Goal: Information Seeking & Learning: Compare options

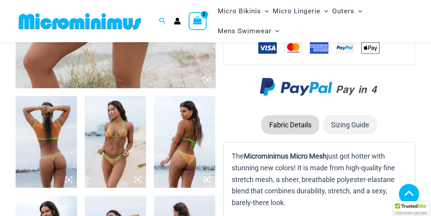
scroll to position [277, 0]
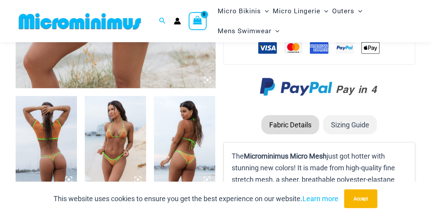
click at [60, 138] on img at bounding box center [46, 142] width 61 height 92
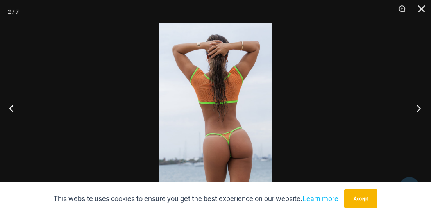
click at [420, 109] on button "Next" at bounding box center [415, 108] width 29 height 39
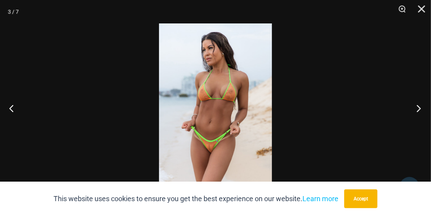
click at [416, 105] on button "Next" at bounding box center [415, 108] width 29 height 39
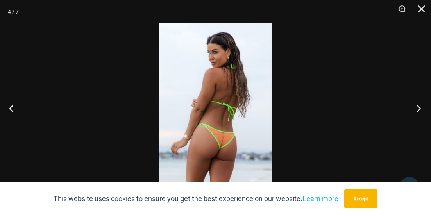
click at [420, 110] on button "Next" at bounding box center [415, 108] width 29 height 39
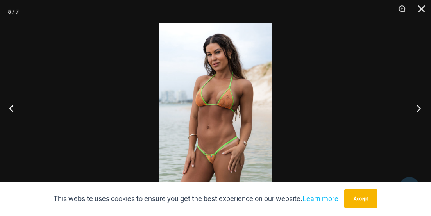
click at [415, 105] on button "Next" at bounding box center [415, 108] width 29 height 39
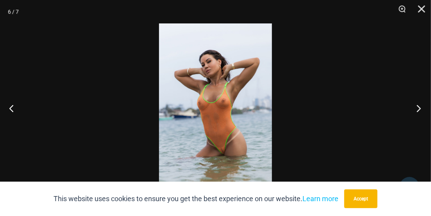
click at [420, 109] on button "Next" at bounding box center [415, 108] width 29 height 39
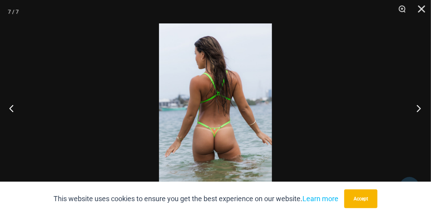
click at [417, 108] on button "Next" at bounding box center [415, 108] width 29 height 39
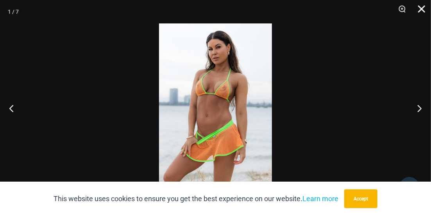
click at [421, 7] on button "Close" at bounding box center [419, 11] width 20 height 23
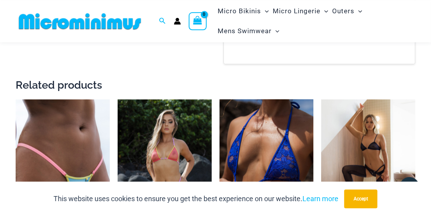
scroll to position [650, 0]
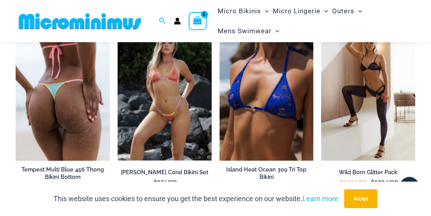
click at [86, 88] on img at bounding box center [63, 90] width 94 height 141
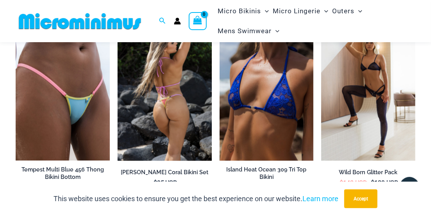
click at [178, 90] on img at bounding box center [165, 90] width 94 height 141
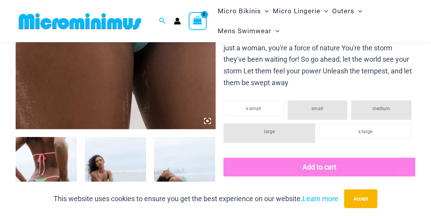
click at [107, 150] on img at bounding box center [115, 183] width 61 height 92
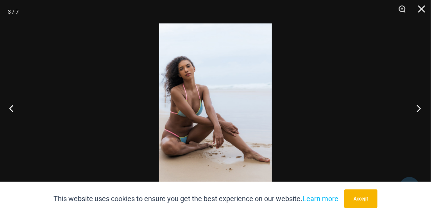
click at [411, 107] on button "Next" at bounding box center [415, 108] width 29 height 39
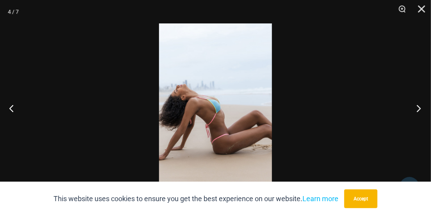
click at [417, 109] on button "Next" at bounding box center [415, 108] width 29 height 39
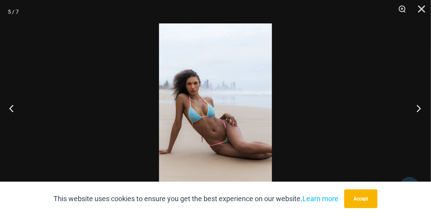
click at [420, 109] on button "Next" at bounding box center [415, 108] width 29 height 39
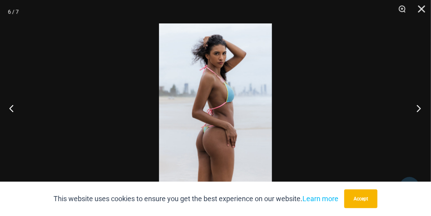
click at [415, 111] on button "Next" at bounding box center [415, 108] width 29 height 39
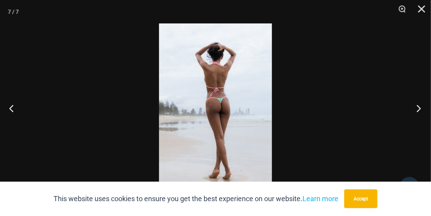
click at [417, 110] on button "Next" at bounding box center [415, 108] width 29 height 39
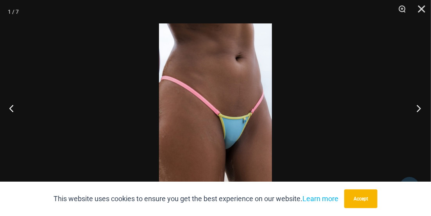
click at [417, 110] on button "Next" at bounding box center [415, 108] width 29 height 39
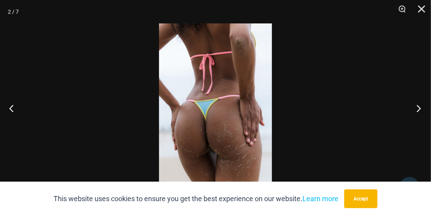
click at [417, 109] on button "Next" at bounding box center [415, 108] width 29 height 39
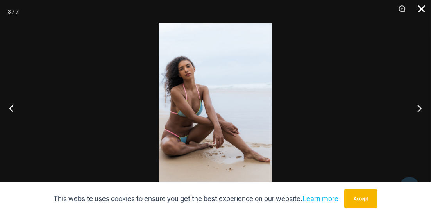
click at [418, 7] on button "Close" at bounding box center [419, 11] width 20 height 23
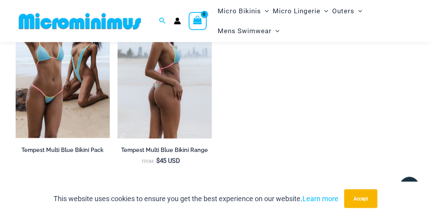
scroll to position [764, 0]
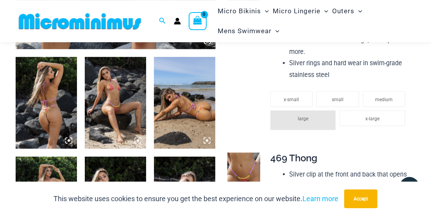
scroll to position [320, 0]
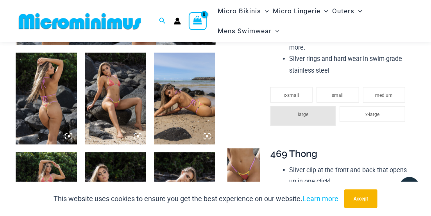
click at [53, 93] on img at bounding box center [46, 99] width 61 height 92
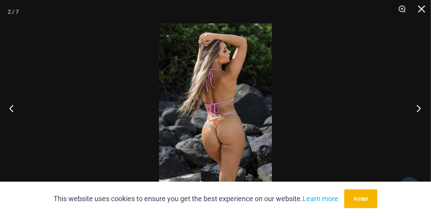
click at [412, 109] on button "Next" at bounding box center [415, 108] width 29 height 39
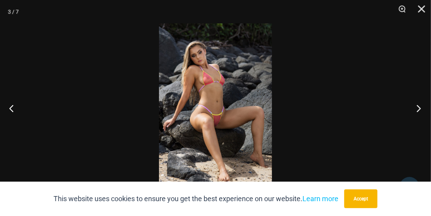
click at [414, 106] on button "Next" at bounding box center [415, 108] width 29 height 39
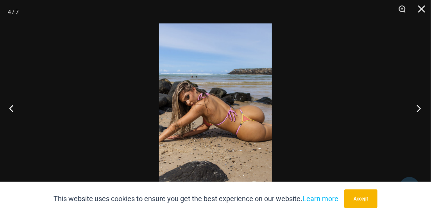
click at [419, 110] on button "Next" at bounding box center [415, 108] width 29 height 39
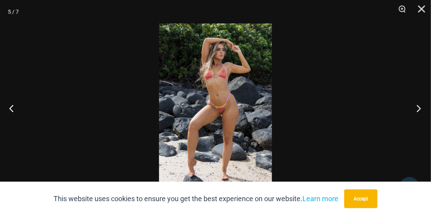
click at [417, 111] on button "Next" at bounding box center [415, 108] width 29 height 39
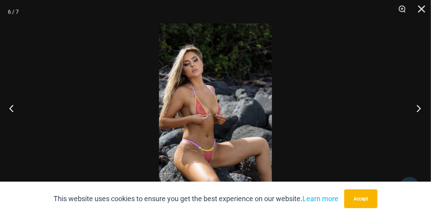
click at [412, 107] on button "Next" at bounding box center [415, 108] width 29 height 39
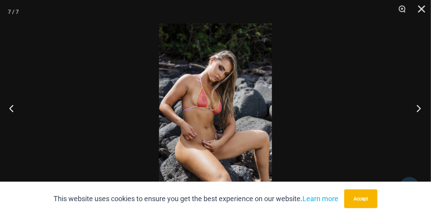
click at [417, 107] on button "Next" at bounding box center [415, 108] width 29 height 39
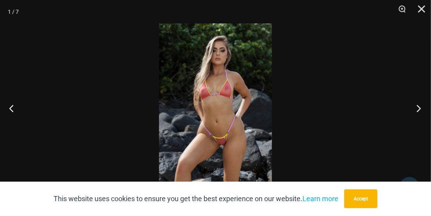
click at [419, 110] on button "Next" at bounding box center [415, 108] width 29 height 39
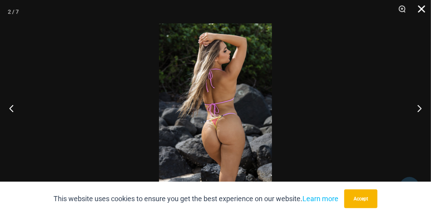
click at [422, 10] on button "Close" at bounding box center [419, 11] width 20 height 23
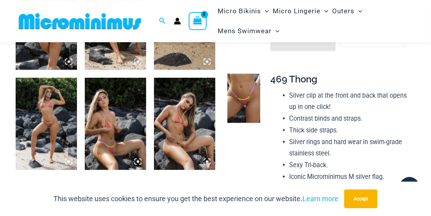
scroll to position [442, 0]
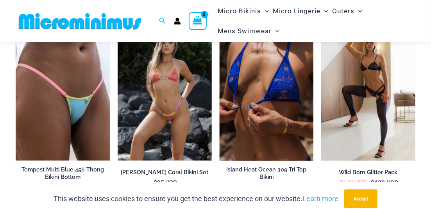
scroll to position [650, 0]
click at [263, 104] on img at bounding box center [266, 90] width 94 height 141
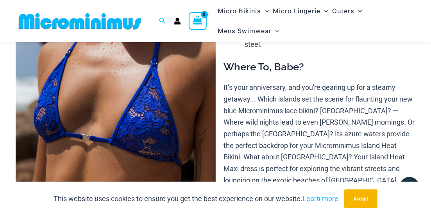
scroll to position [277, 0]
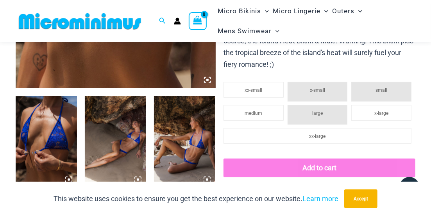
click at [119, 141] on img at bounding box center [115, 142] width 61 height 92
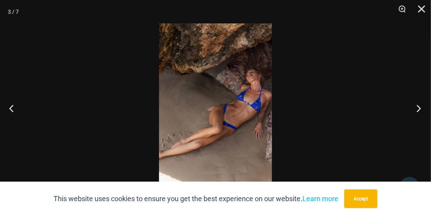
click at [411, 107] on button "Next" at bounding box center [415, 108] width 29 height 39
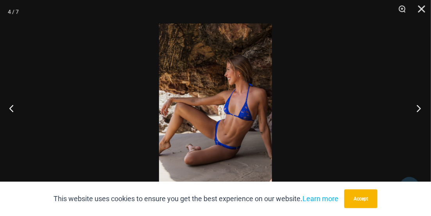
click at [415, 117] on button "Next" at bounding box center [415, 108] width 29 height 39
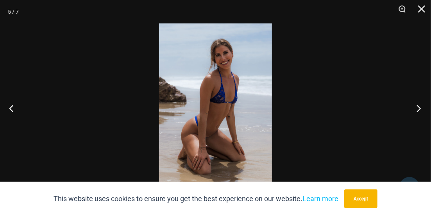
click at [417, 112] on button "Next" at bounding box center [415, 108] width 29 height 39
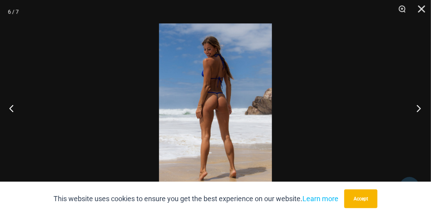
click at [418, 123] on button "Next" at bounding box center [415, 108] width 29 height 39
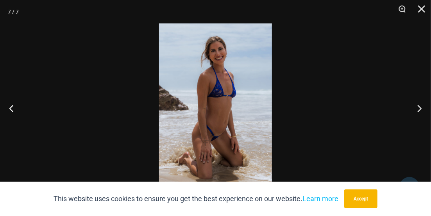
click at [393, 120] on div at bounding box center [215, 108] width 431 height 216
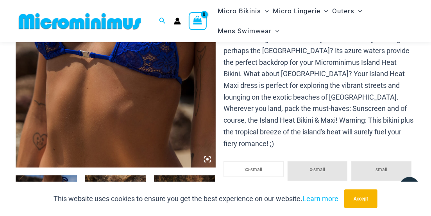
scroll to position [196, 0]
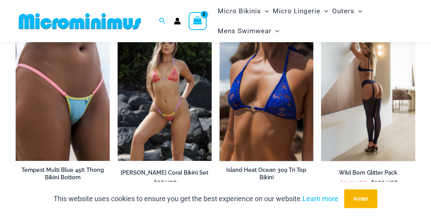
scroll to position [650, 0]
click at [350, 103] on img at bounding box center [368, 90] width 94 height 141
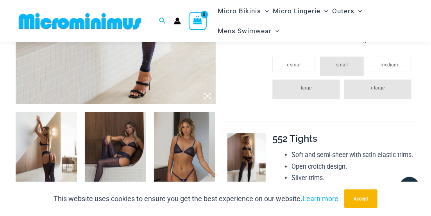
scroll to position [278, 0]
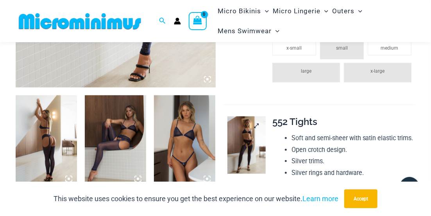
click at [257, 144] on img at bounding box center [246, 144] width 38 height 57
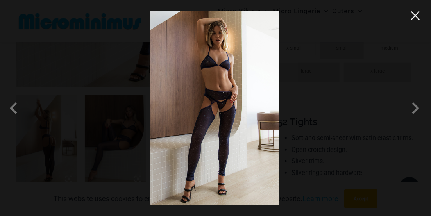
drag, startPoint x: 416, startPoint y: 19, endPoint x: 259, endPoint y: 104, distance: 178.5
click at [415, 19] on button "Close" at bounding box center [415, 16] width 12 height 12
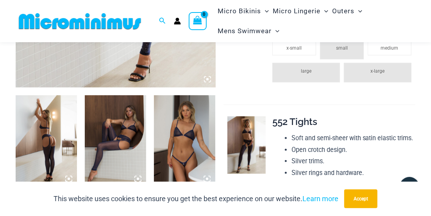
click at [40, 136] on img at bounding box center [46, 141] width 61 height 92
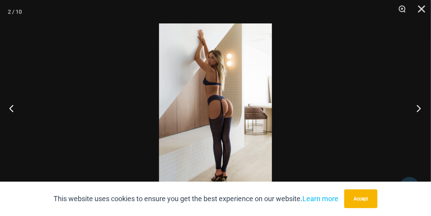
click at [415, 110] on button "Next" at bounding box center [415, 108] width 29 height 39
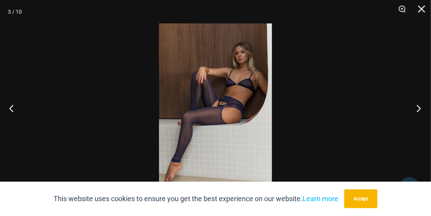
click at [414, 112] on button "Next" at bounding box center [415, 108] width 29 height 39
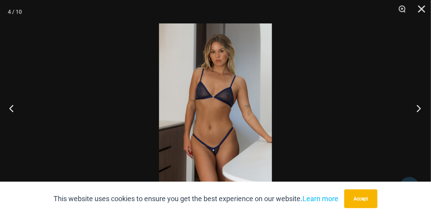
click at [419, 118] on button "Next" at bounding box center [415, 108] width 29 height 39
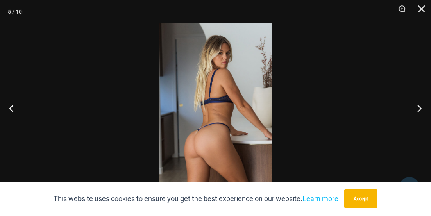
click at [397, 117] on div at bounding box center [215, 108] width 431 height 216
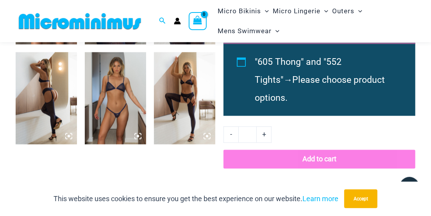
scroll to position [521, 0]
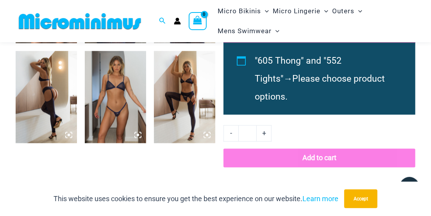
click at [52, 103] on img at bounding box center [46, 97] width 61 height 92
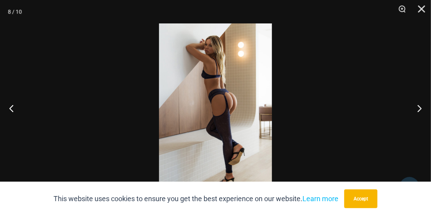
click at [401, 123] on div at bounding box center [215, 108] width 431 height 216
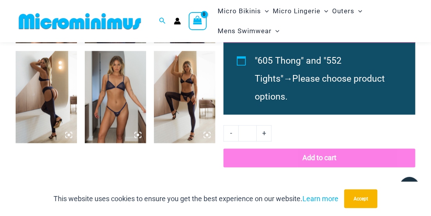
click at [137, 98] on img at bounding box center [115, 97] width 61 height 92
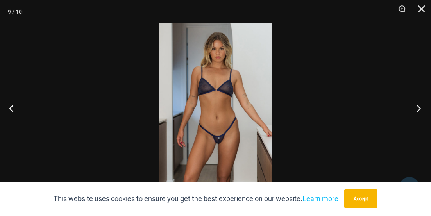
click at [410, 117] on button "Next" at bounding box center [415, 108] width 29 height 39
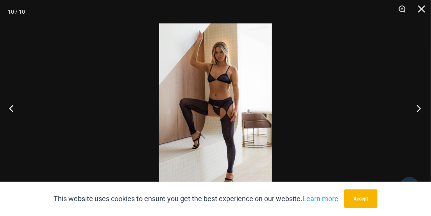
click at [406, 123] on button "Next" at bounding box center [415, 108] width 29 height 39
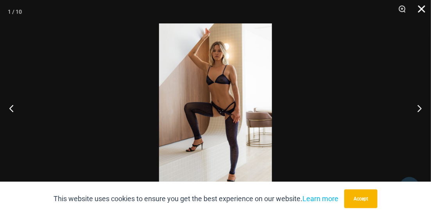
click at [425, 14] on button "Close" at bounding box center [419, 11] width 20 height 23
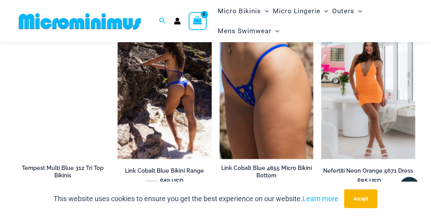
scroll to position [886, 0]
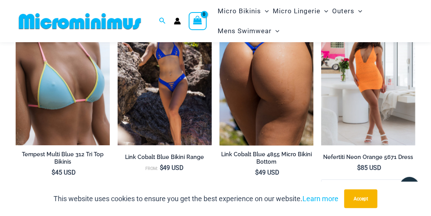
click at [274, 102] on img at bounding box center [266, 74] width 94 height 141
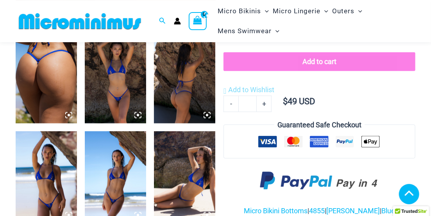
scroll to position [317, 0]
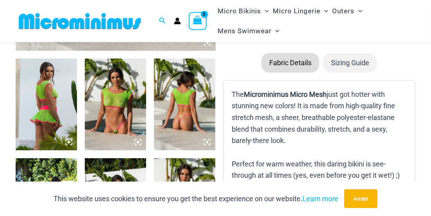
scroll to position [317, 0]
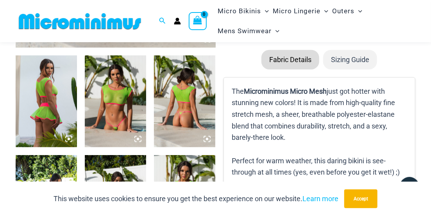
click at [52, 98] on img at bounding box center [46, 101] width 61 height 92
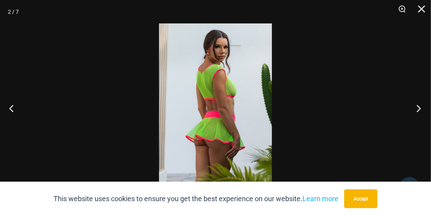
click at [424, 109] on button "Next" at bounding box center [415, 108] width 29 height 39
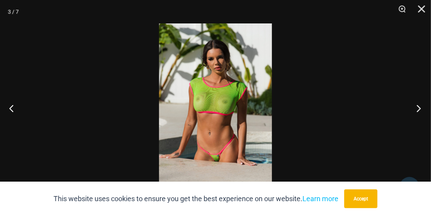
click at [418, 111] on button "Next" at bounding box center [415, 108] width 29 height 39
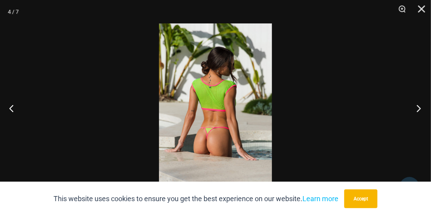
click at [419, 115] on button "Next" at bounding box center [415, 108] width 29 height 39
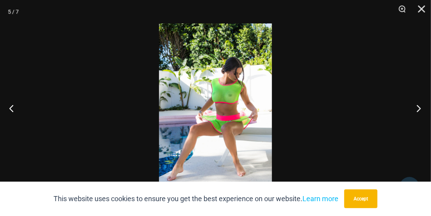
click at [424, 119] on button "Next" at bounding box center [415, 108] width 29 height 39
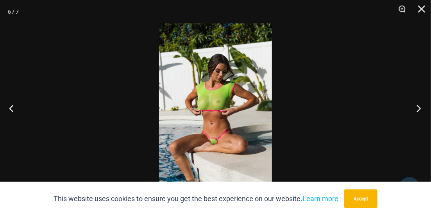
click at [407, 107] on button "Next" at bounding box center [415, 108] width 29 height 39
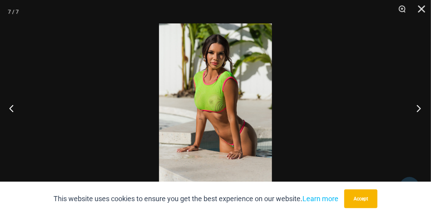
click at [403, 110] on button "Next" at bounding box center [415, 108] width 29 height 39
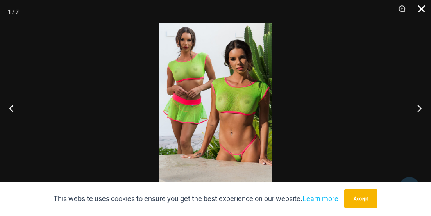
click at [423, 8] on button "Close" at bounding box center [419, 11] width 20 height 23
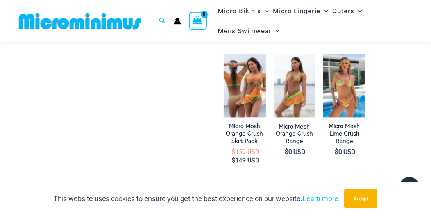
scroll to position [723, 0]
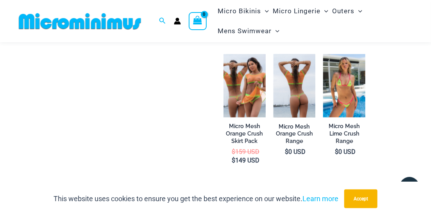
click at [292, 82] on img at bounding box center [294, 85] width 42 height 63
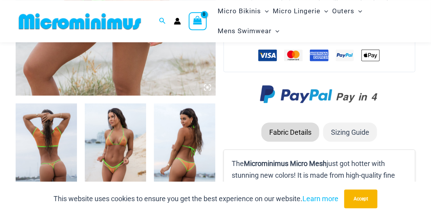
scroll to position [277, 0]
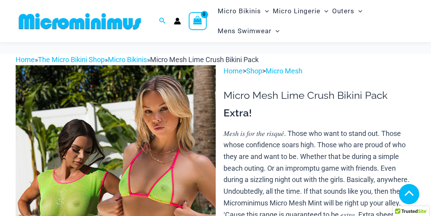
scroll to position [278, 0]
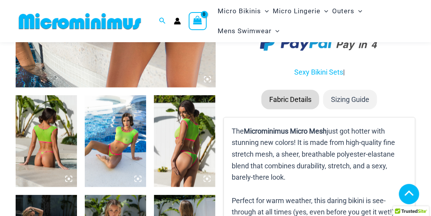
click at [57, 127] on img at bounding box center [46, 141] width 61 height 92
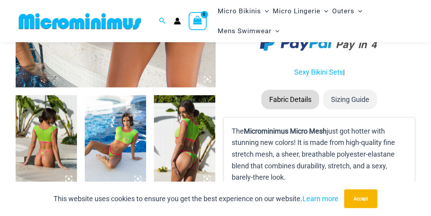
click at [48, 137] on img at bounding box center [46, 141] width 61 height 92
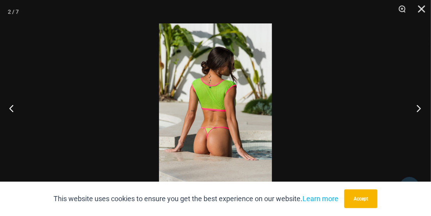
click at [403, 109] on button "Next" at bounding box center [415, 108] width 29 height 39
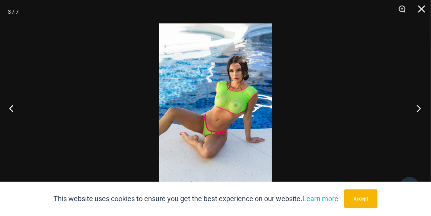
click at [403, 109] on button "Next" at bounding box center [415, 108] width 29 height 39
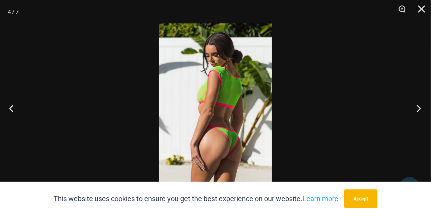
click at [403, 109] on button "Next" at bounding box center [415, 108] width 29 height 39
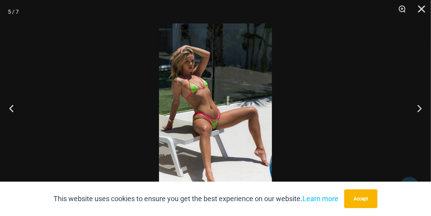
click at [400, 114] on div at bounding box center [215, 108] width 431 height 216
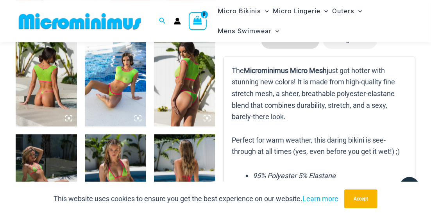
scroll to position [399, 0]
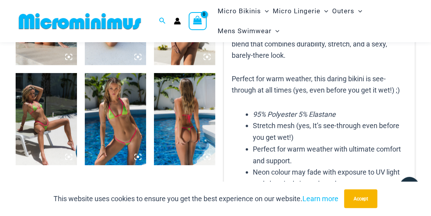
click at [102, 93] on img at bounding box center [115, 119] width 61 height 92
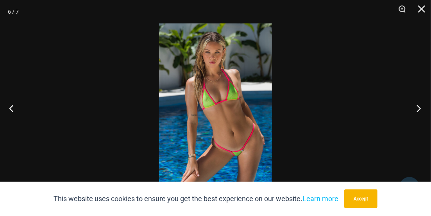
click at [418, 105] on button "Next" at bounding box center [415, 108] width 29 height 39
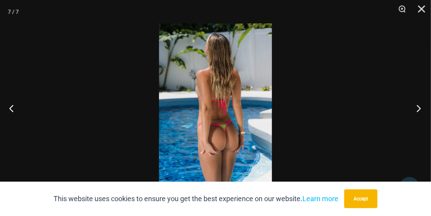
click at [411, 110] on button "Next" at bounding box center [415, 108] width 29 height 39
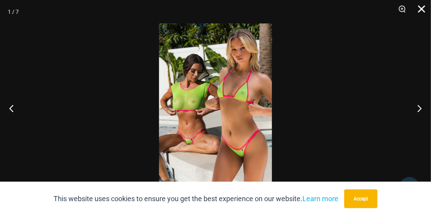
click at [423, 5] on button "Close" at bounding box center [419, 11] width 20 height 23
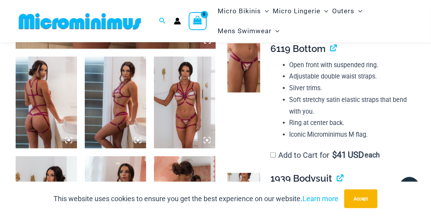
scroll to position [318, 0]
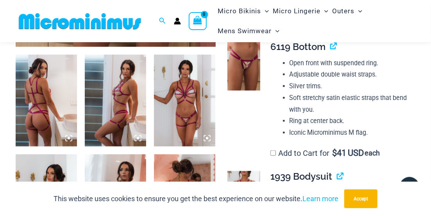
click at [48, 97] on img at bounding box center [46, 101] width 61 height 92
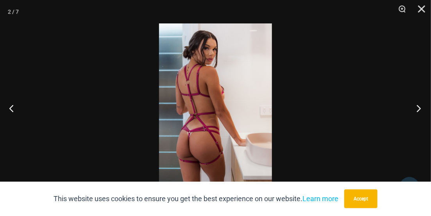
click at [405, 109] on button "Next" at bounding box center [415, 108] width 29 height 39
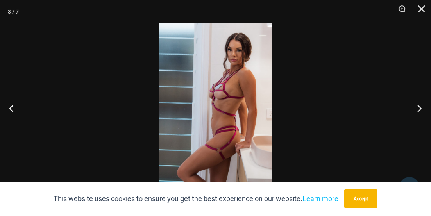
click at [384, 122] on div at bounding box center [215, 108] width 431 height 216
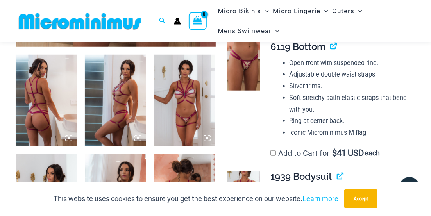
click at [198, 108] on img at bounding box center [184, 101] width 61 height 92
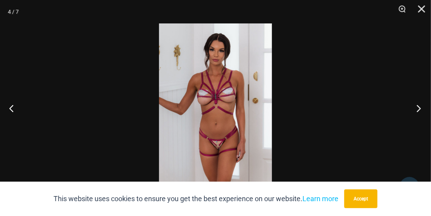
click at [415, 109] on button "Next" at bounding box center [415, 108] width 29 height 39
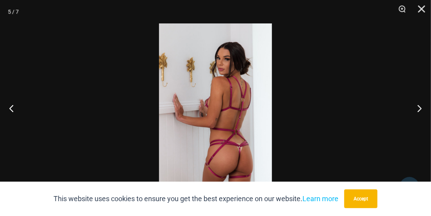
click at [401, 119] on div at bounding box center [215, 108] width 431 height 216
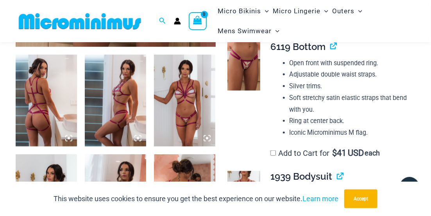
scroll to position [399, 0]
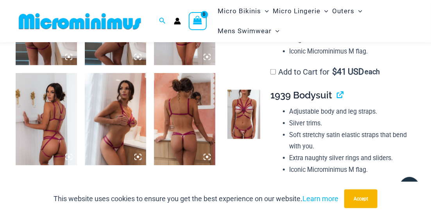
click at [120, 106] on img at bounding box center [115, 119] width 61 height 92
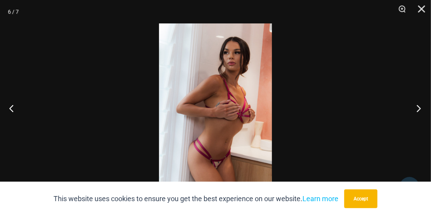
click at [418, 110] on button "Next" at bounding box center [415, 108] width 29 height 39
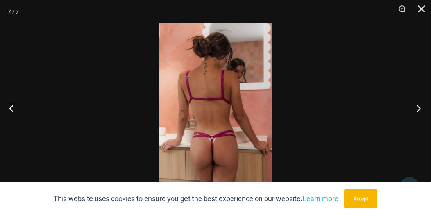
click at [422, 112] on button "Next" at bounding box center [415, 108] width 29 height 39
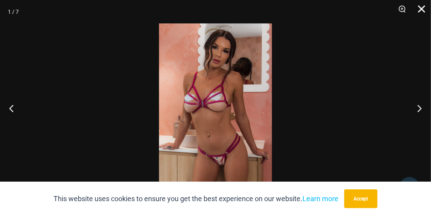
click at [423, 11] on button "Close" at bounding box center [419, 11] width 20 height 23
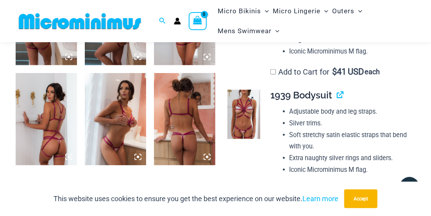
click at [249, 118] on img at bounding box center [243, 114] width 33 height 49
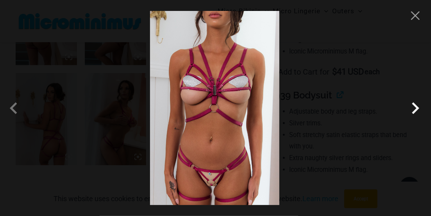
click at [414, 107] on span at bounding box center [414, 107] width 23 height 23
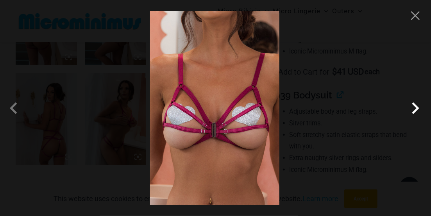
click at [414, 107] on span at bounding box center [414, 107] width 23 height 23
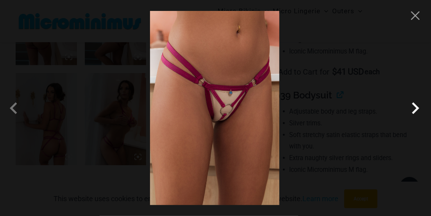
click at [414, 106] on span at bounding box center [414, 107] width 23 height 23
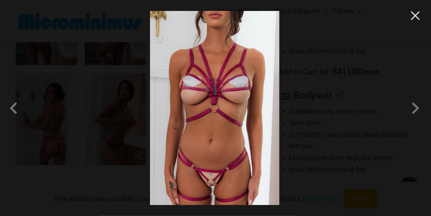
click at [419, 12] on button "Close" at bounding box center [415, 16] width 12 height 12
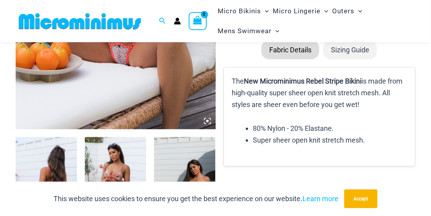
scroll to position [317, 0]
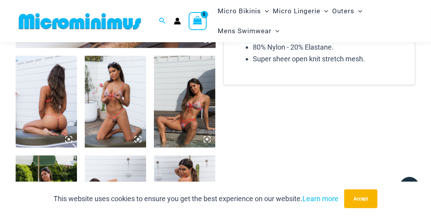
click at [53, 116] on img at bounding box center [46, 102] width 61 height 92
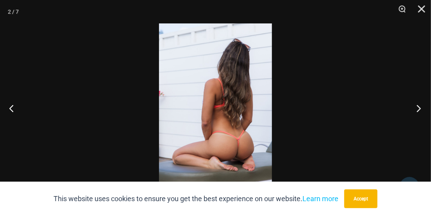
click at [411, 108] on button "Next" at bounding box center [415, 108] width 29 height 39
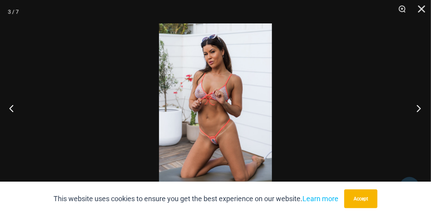
click at [415, 107] on button "Next" at bounding box center [415, 108] width 29 height 39
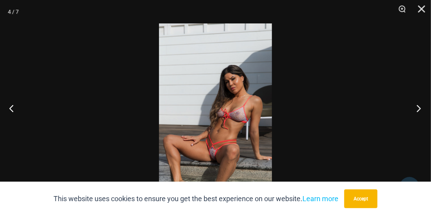
click at [420, 109] on button "Next" at bounding box center [415, 108] width 29 height 39
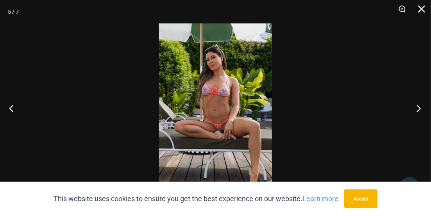
click at [421, 108] on button "Next" at bounding box center [415, 108] width 29 height 39
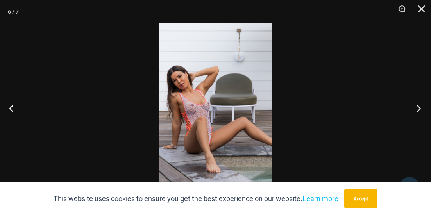
click at [420, 110] on button "Next" at bounding box center [415, 108] width 29 height 39
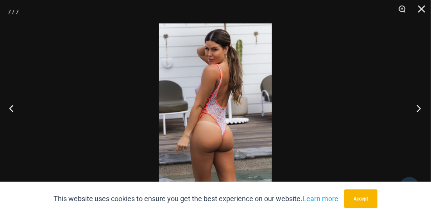
click at [420, 110] on button "Next" at bounding box center [415, 108] width 29 height 39
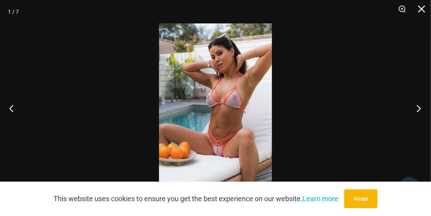
click at [410, 115] on button "Next" at bounding box center [415, 108] width 29 height 39
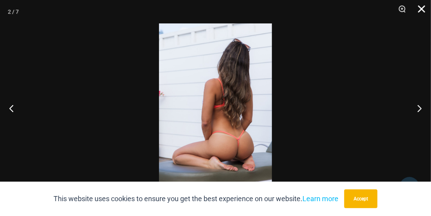
click at [424, 7] on button "Close" at bounding box center [419, 11] width 20 height 23
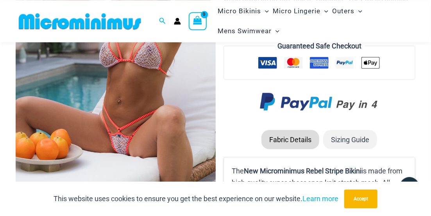
scroll to position [155, 0]
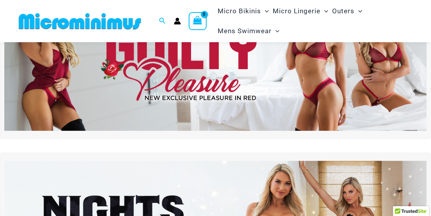
scroll to position [156, 0]
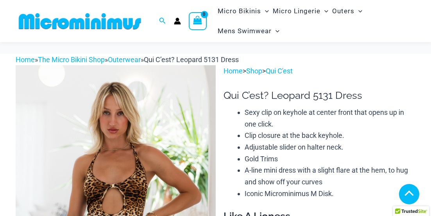
scroll to position [479, 0]
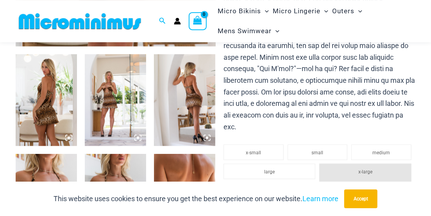
scroll to position [276, 0]
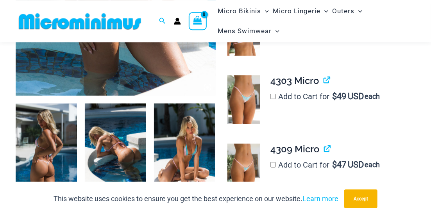
scroll to position [317, 0]
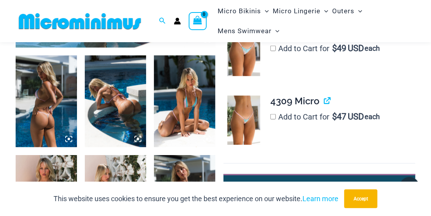
click at [43, 90] on img at bounding box center [46, 101] width 61 height 92
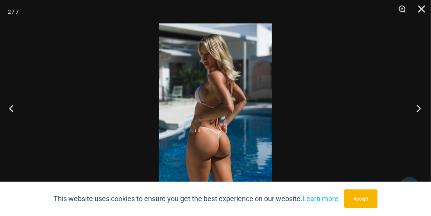
click at [411, 117] on button "Next" at bounding box center [415, 108] width 29 height 39
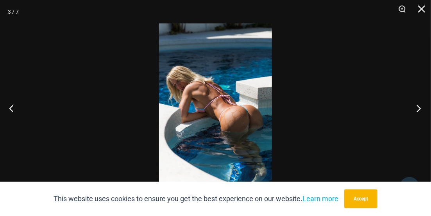
click at [413, 116] on button "Next" at bounding box center [415, 108] width 29 height 39
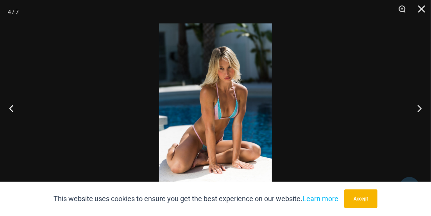
click at [400, 112] on div at bounding box center [215, 108] width 431 height 216
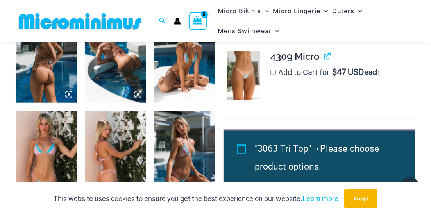
scroll to position [399, 0]
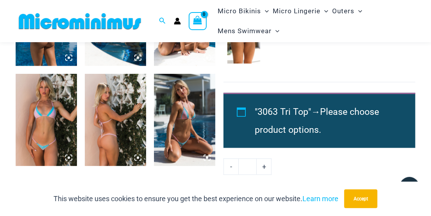
click at [30, 109] on img at bounding box center [46, 120] width 61 height 92
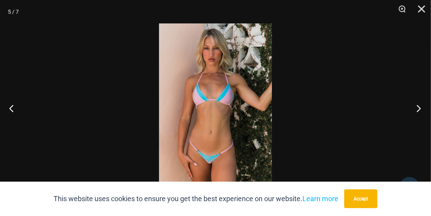
click at [406, 107] on button "Next" at bounding box center [415, 108] width 29 height 39
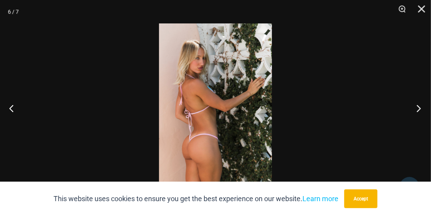
click at [417, 118] on button "Next" at bounding box center [415, 108] width 29 height 39
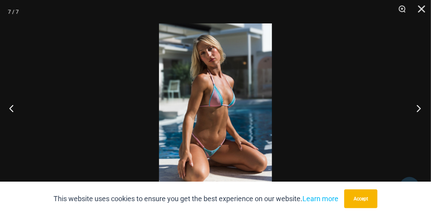
click at [415, 104] on button "Next" at bounding box center [415, 108] width 29 height 39
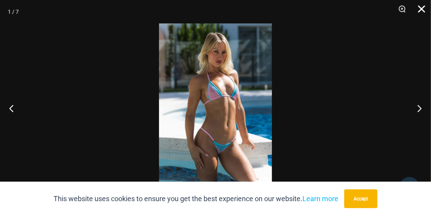
click at [423, 10] on button "Close" at bounding box center [419, 11] width 20 height 23
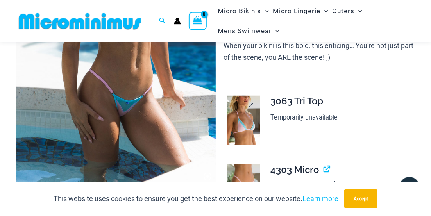
scroll to position [196, 0]
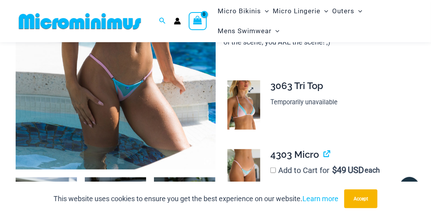
click at [246, 102] on img at bounding box center [243, 104] width 33 height 49
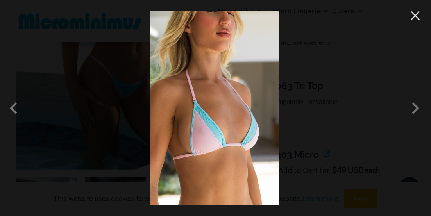
click at [419, 18] on button "Close" at bounding box center [415, 16] width 12 height 12
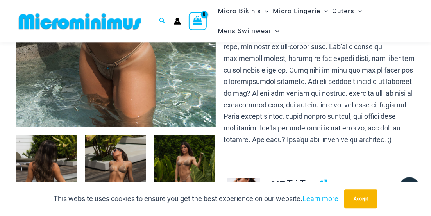
scroll to position [325, 0]
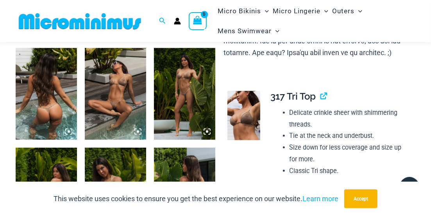
click at [62, 84] on img at bounding box center [46, 94] width 61 height 92
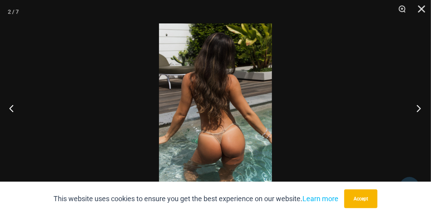
click at [421, 104] on button "Next" at bounding box center [415, 108] width 29 height 39
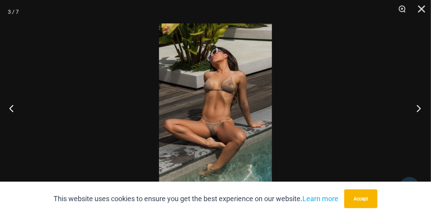
click at [416, 109] on button "Next" at bounding box center [415, 108] width 29 height 39
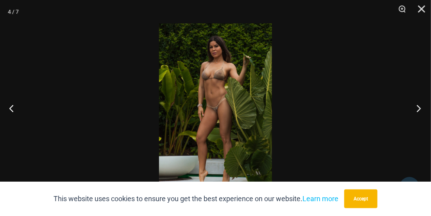
click at [410, 108] on button "Next" at bounding box center [415, 108] width 29 height 39
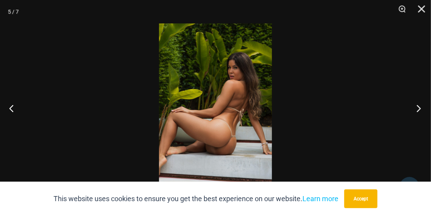
click at [416, 109] on button "Next" at bounding box center [415, 108] width 29 height 39
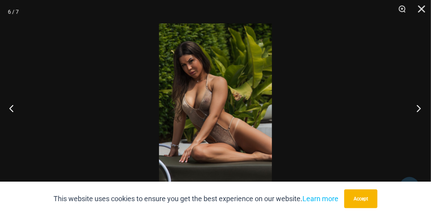
click at [416, 107] on button "Next" at bounding box center [415, 108] width 29 height 39
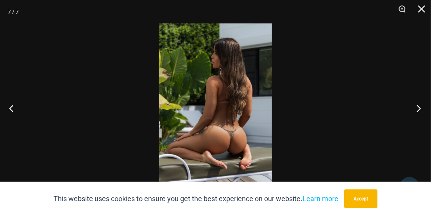
click at [420, 107] on button "Next" at bounding box center [415, 108] width 29 height 39
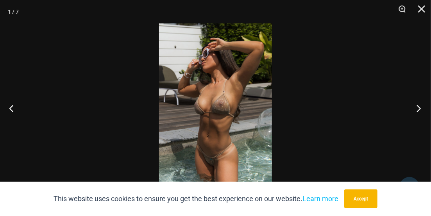
click at [418, 107] on button "Next" at bounding box center [415, 108] width 29 height 39
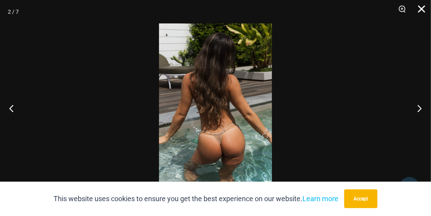
click at [417, 8] on button "Close" at bounding box center [419, 11] width 20 height 23
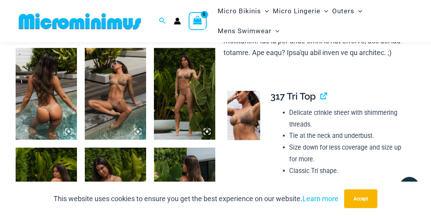
click at [251, 124] on img at bounding box center [243, 115] width 33 height 49
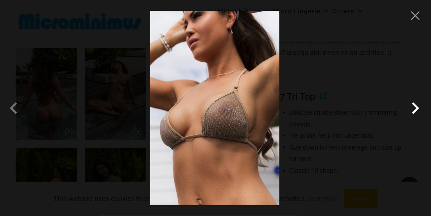
click at [413, 110] on span at bounding box center [414, 107] width 23 height 23
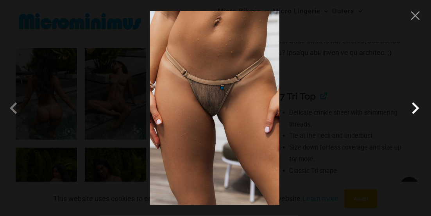
click at [413, 110] on span at bounding box center [414, 107] width 23 height 23
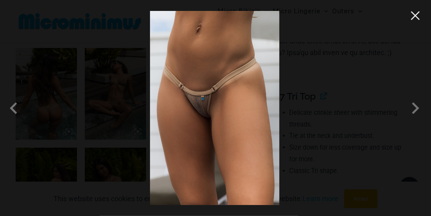
click at [415, 17] on button "Close" at bounding box center [415, 16] width 12 height 12
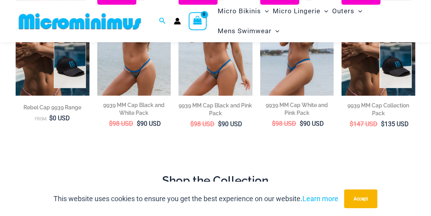
scroll to position [115, 0]
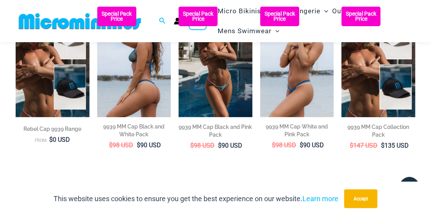
click at [149, 96] on img at bounding box center [134, 62] width 74 height 110
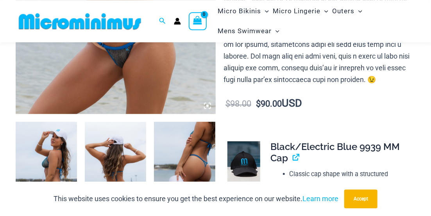
scroll to position [317, 0]
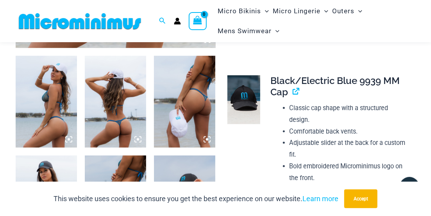
click at [60, 94] on img at bounding box center [46, 102] width 61 height 92
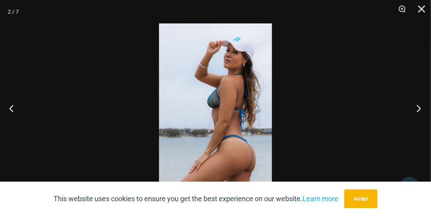
click at [416, 111] on button "Next" at bounding box center [415, 108] width 29 height 39
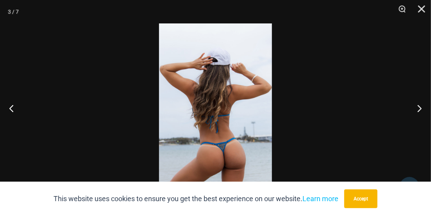
click at [358, 126] on div at bounding box center [215, 108] width 431 height 216
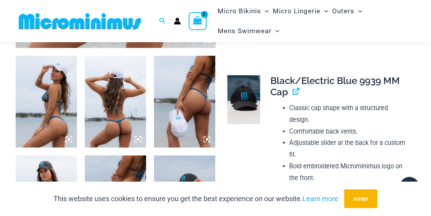
click at [188, 100] on img at bounding box center [184, 102] width 61 height 92
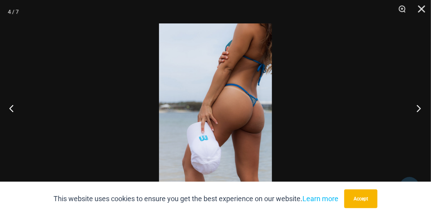
click at [414, 105] on button "Next" at bounding box center [415, 108] width 29 height 39
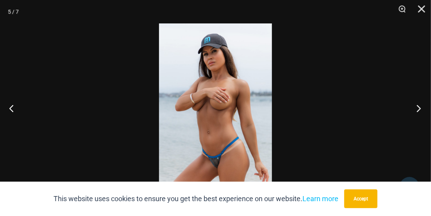
click at [411, 106] on button "Next" at bounding box center [415, 108] width 29 height 39
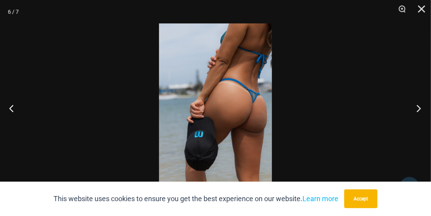
click at [416, 107] on button "Next" at bounding box center [415, 108] width 29 height 39
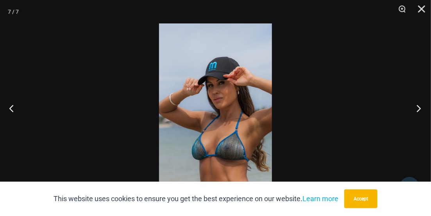
click at [417, 105] on button "Next" at bounding box center [415, 108] width 29 height 39
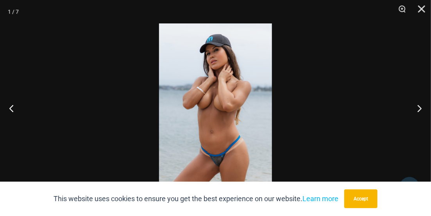
drag, startPoint x: 146, startPoint y: 80, endPoint x: 158, endPoint y: 79, distance: 11.3
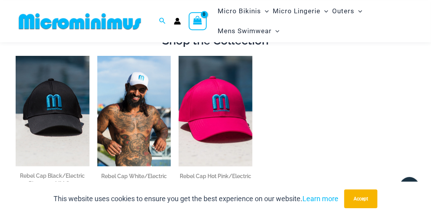
scroll to position [278, 0]
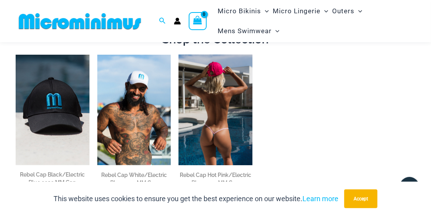
click at [228, 100] on img at bounding box center [215, 110] width 74 height 110
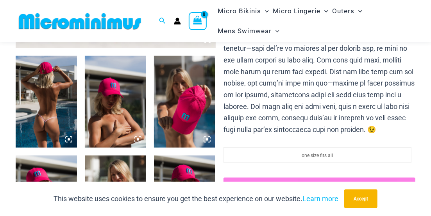
scroll to position [317, 0]
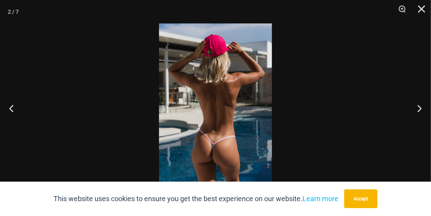
click at [391, 110] on div at bounding box center [215, 108] width 431 height 216
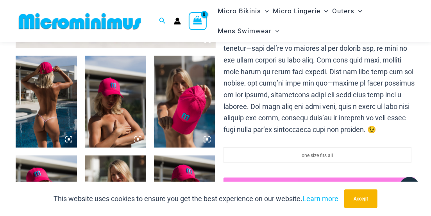
click at [118, 92] on img at bounding box center [115, 102] width 61 height 92
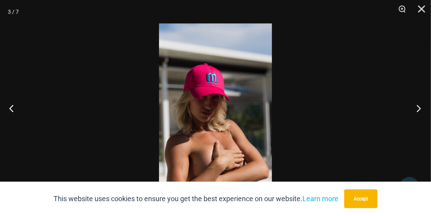
click at [419, 104] on button "Next" at bounding box center [415, 108] width 29 height 39
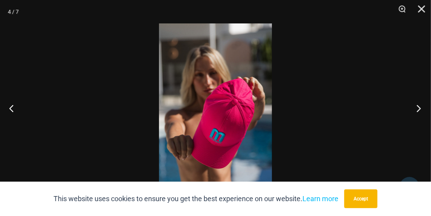
click at [422, 108] on button "Next" at bounding box center [415, 108] width 29 height 39
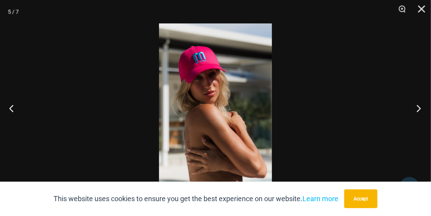
click at [424, 105] on button "Next" at bounding box center [415, 108] width 29 height 39
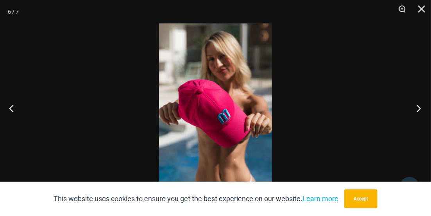
click at [414, 110] on button "Next" at bounding box center [415, 108] width 29 height 39
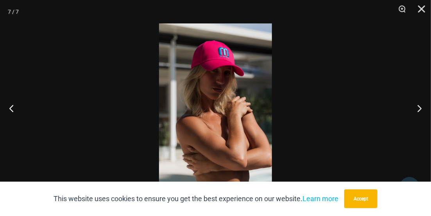
click at [397, 108] on div at bounding box center [215, 108] width 431 height 216
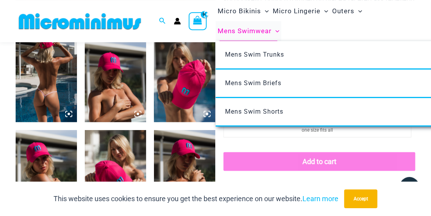
scroll to position [276, 0]
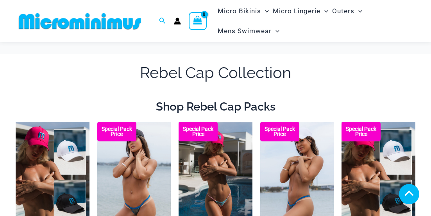
scroll to position [278, 0]
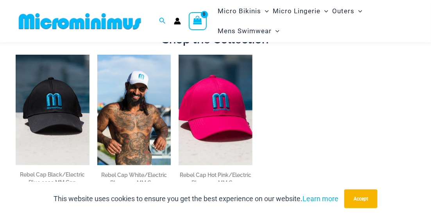
click at [56, 109] on img at bounding box center [53, 110] width 74 height 110
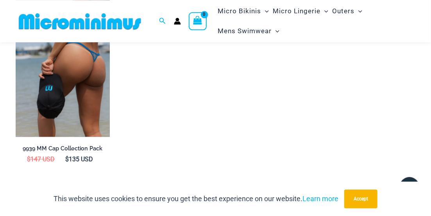
scroll to position [1089, 0]
